Goal: Task Accomplishment & Management: Complete application form

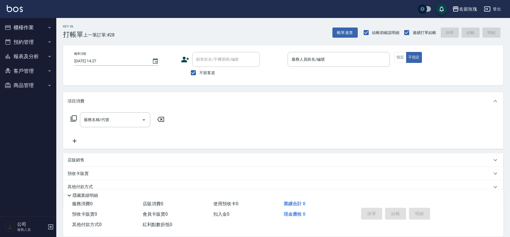
click at [204, 71] on span "不留客資" at bounding box center [207, 73] width 16 height 6
click at [199, 71] on input "不留客資" at bounding box center [193, 73] width 12 height 12
checkbox input "false"
click at [233, 83] on div "帳單日期 [DATE] 14:27 顧客姓名/手機號碼/編號 顧客姓名/手機號碼/編號 不留客資 服務人員姓名/編號 服務人員姓名/編號 指定 不指定" at bounding box center [283, 65] width 440 height 40
click at [9, 51] on button "報表及分析" at bounding box center [28, 56] width 52 height 15
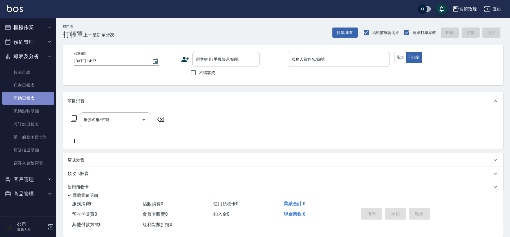
click at [36, 97] on link "互助日報表" at bounding box center [28, 98] width 52 height 13
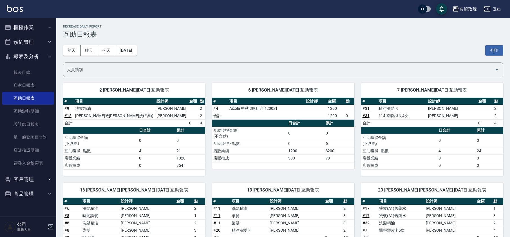
click at [173, 35] on h3 "互助日報表" at bounding box center [283, 35] width 440 height 8
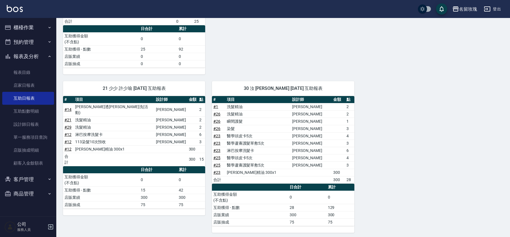
scroll to position [282, 0]
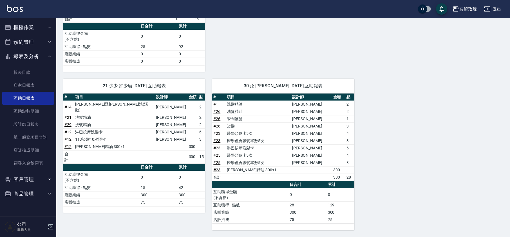
drag, startPoint x: 23, startPoint y: 55, endPoint x: 26, endPoint y: 44, distance: 11.1
click at [23, 54] on button "報表及分析" at bounding box center [28, 56] width 52 height 15
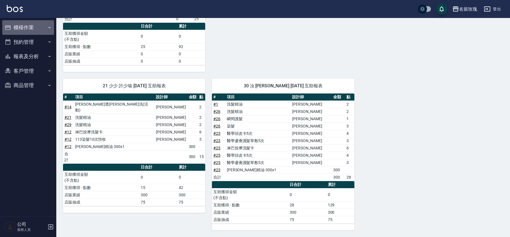
click at [26, 25] on button "櫃檯作業" at bounding box center [28, 27] width 52 height 15
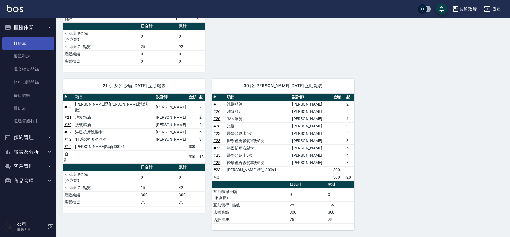
click at [21, 44] on link "打帳單" at bounding box center [28, 43] width 52 height 13
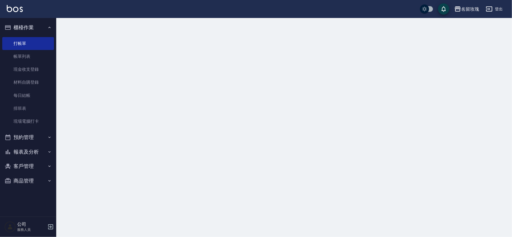
click at [30, 26] on button "櫃檯作業" at bounding box center [28, 27] width 52 height 15
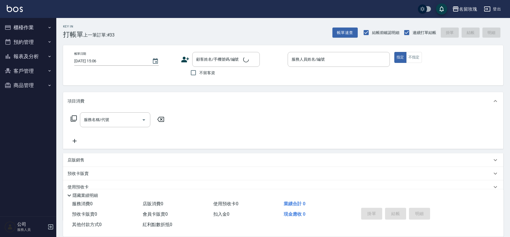
click at [122, 21] on div "Key In 打帳單 上一筆訂單:#33 帳單速查 結帳前確認明細 連續打單結帳 掛單 結帳 明細" at bounding box center [279, 28] width 447 height 21
click at [219, 53] on div "顧客姓名/手機號碼/編號" at bounding box center [226, 59] width 68 height 15
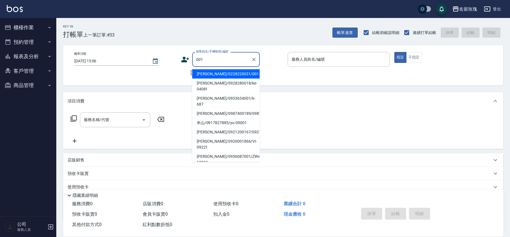
click at [227, 73] on li "[PERSON_NAME]/0228220031/001" at bounding box center [226, 73] width 68 height 9
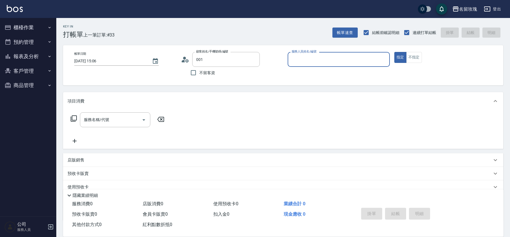
type input "[PERSON_NAME]/0228220031/001"
type input "[PERSON_NAME]-5"
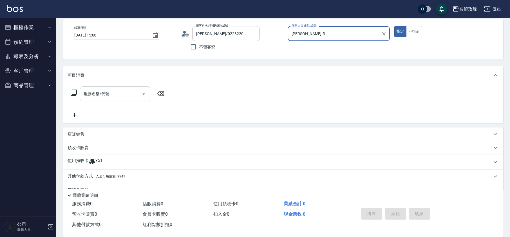
scroll to position [38, 0]
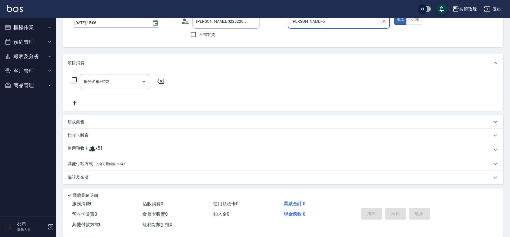
click at [109, 150] on div "使用預收卡 x51" at bounding box center [280, 150] width 424 height 8
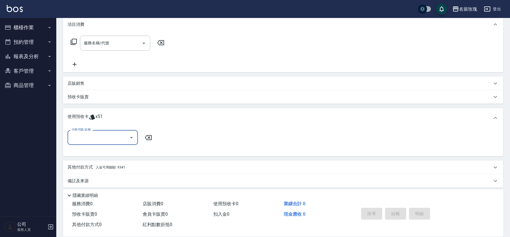
scroll to position [78, 0]
click at [136, 135] on div "卡券代號/名稱" at bounding box center [103, 136] width 70 height 15
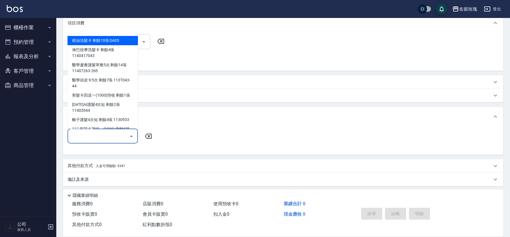
click at [90, 40] on div "精油洗髮卡 剩餘10張 DA05" at bounding box center [103, 40] width 70 height 9
type input "精油洗髮卡 DA05"
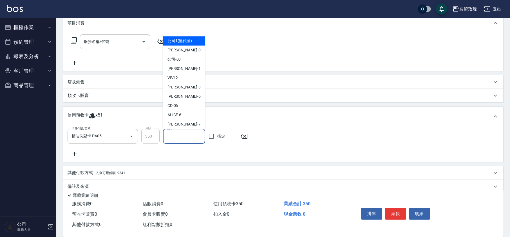
click at [185, 139] on input "洗-1" at bounding box center [183, 137] width 37 height 10
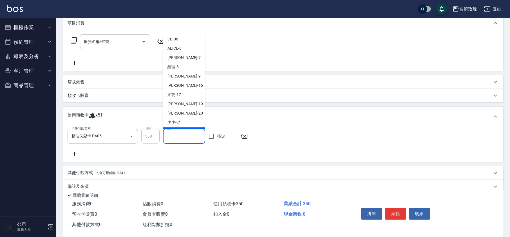
scroll to position [105, 0]
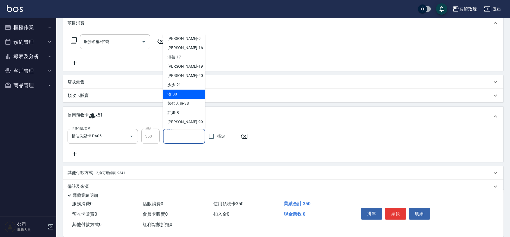
click at [179, 94] on div "汝 -30" at bounding box center [184, 94] width 42 height 9
type input "汝-30"
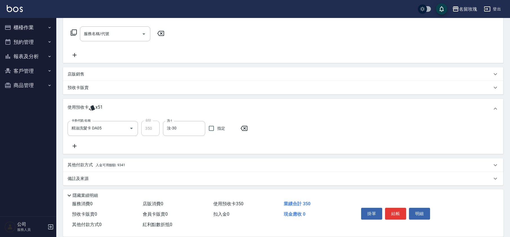
scroll to position [87, 0]
click at [192, 143] on div "卡券代號/名稱 精油洗髮卡 DA05 卡券代號/名稱 金額 350 金額 洗-1 汝-30 洗-1 指定" at bounding box center [283, 134] width 431 height 29
type input "[DATE] 15:23"
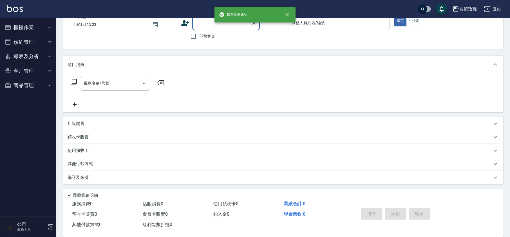
scroll to position [0, 0]
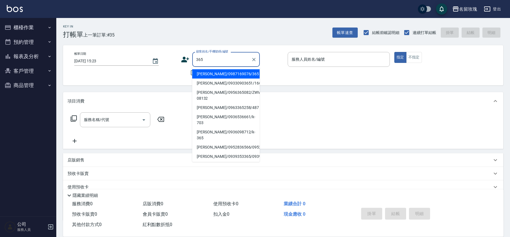
click at [237, 77] on li "[PERSON_NAME]/0987169076/365" at bounding box center [226, 73] width 68 height 9
type input "[PERSON_NAME]/0987169076/365"
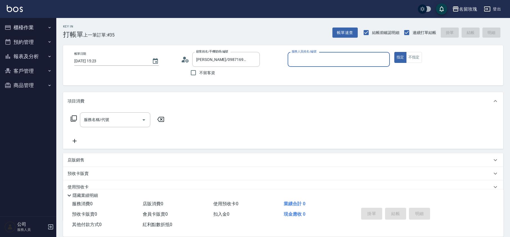
type input "VIVI-2"
click at [102, 120] on input "服務名稱/代號" at bounding box center [110, 120] width 57 height 10
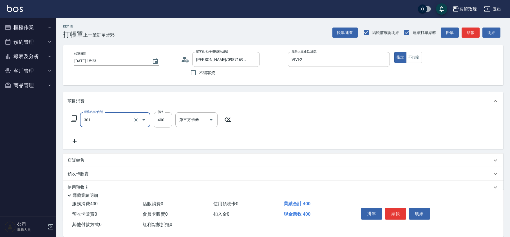
type input "剪髮(301)"
type input "350"
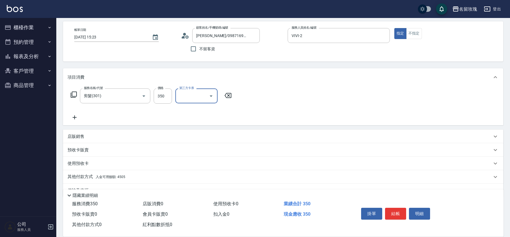
scroll to position [37, 0]
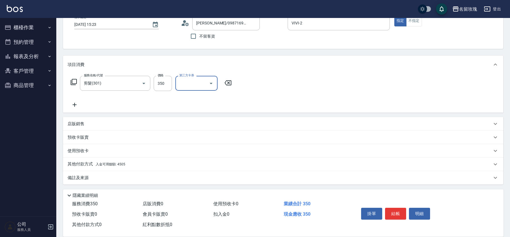
click at [131, 165] on div "其他付款方式 入金可用餘額: 4505" at bounding box center [280, 164] width 424 height 6
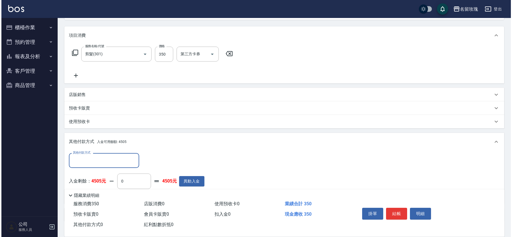
scroll to position [74, 0]
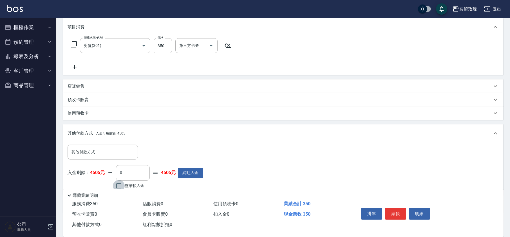
click at [115, 186] on input "整筆扣入金" at bounding box center [119, 186] width 12 height 12
checkbox input "true"
type input "350"
click at [398, 209] on button "結帳" at bounding box center [395, 214] width 21 height 12
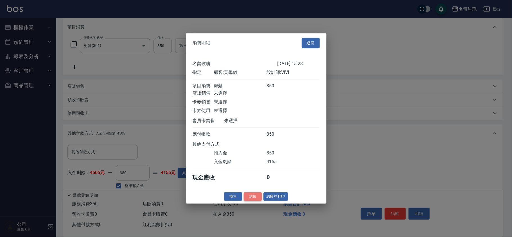
click at [254, 199] on button "結帳" at bounding box center [253, 196] width 18 height 9
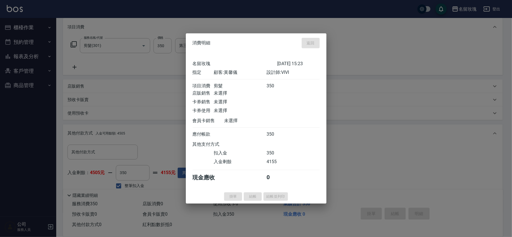
type input "[DATE] 15:37"
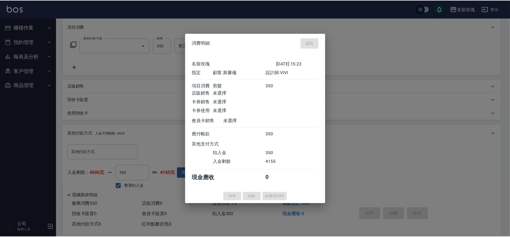
scroll to position [0, 0]
